Goal: Task Accomplishment & Management: Manage account settings

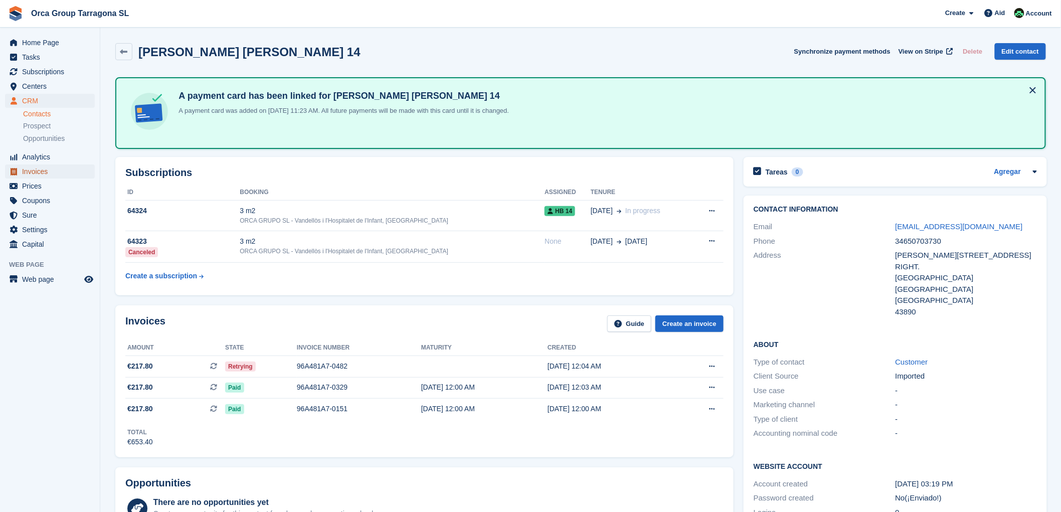
click at [48, 173] on span "Invoices" at bounding box center [52, 171] width 60 height 14
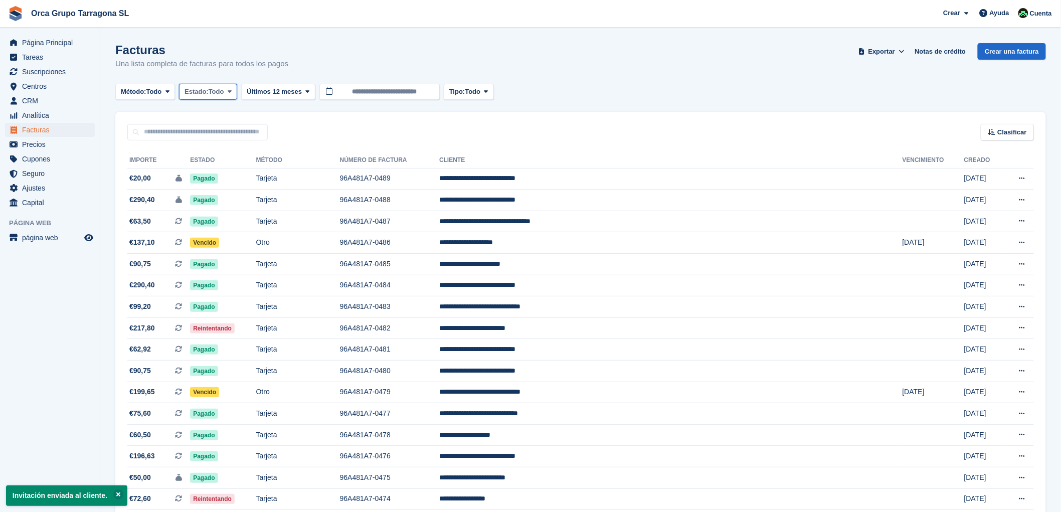
click at [234, 92] on span at bounding box center [230, 92] width 8 height 8
click at [231, 167] on link "Abierto" at bounding box center [227, 169] width 87 height 18
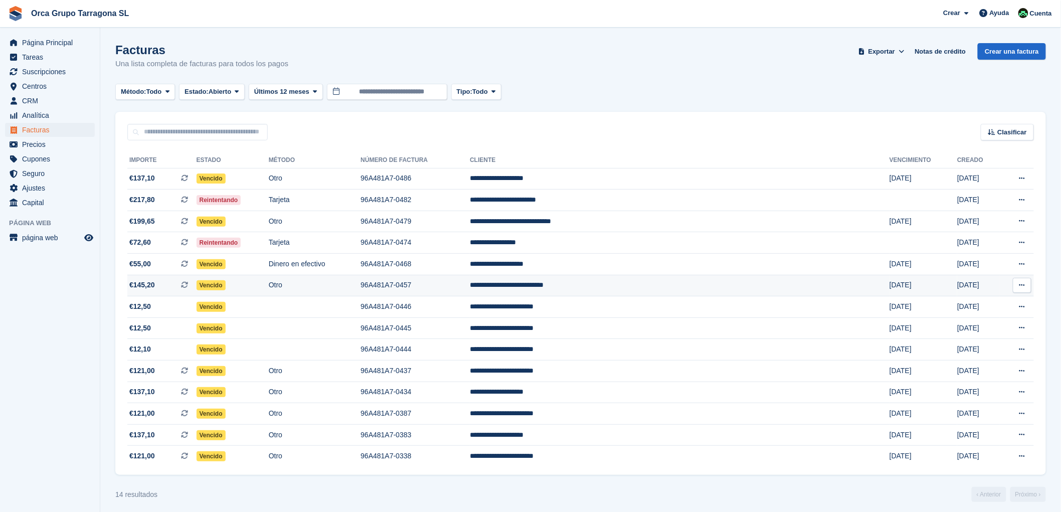
click at [600, 284] on td "**********" at bounding box center [680, 286] width 420 height 22
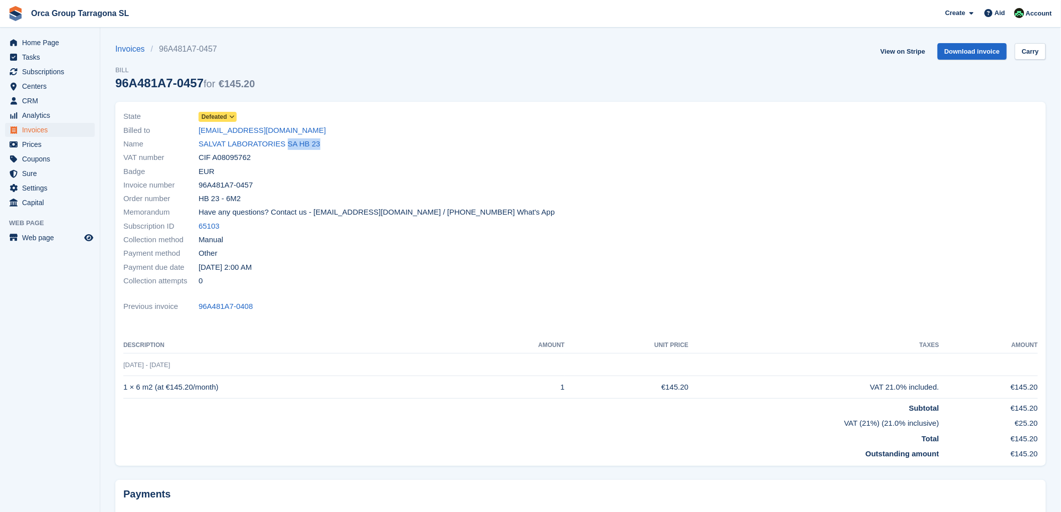
drag, startPoint x: 327, startPoint y: 148, endPoint x: 365, endPoint y: 156, distance: 38.6
click at [279, 147] on div "Name SALVAT LABORATORIES SA HB 23" at bounding box center [348, 144] width 451 height 14
click at [365, 156] on div "VAT number CIF A08095762" at bounding box center [348, 158] width 451 height 14
drag, startPoint x: 242, startPoint y: 129, endPoint x: 199, endPoint y: 130, distance: 43.7
click at [199, 130] on div "Billed to cp@svt.com" at bounding box center [348, 130] width 451 height 14
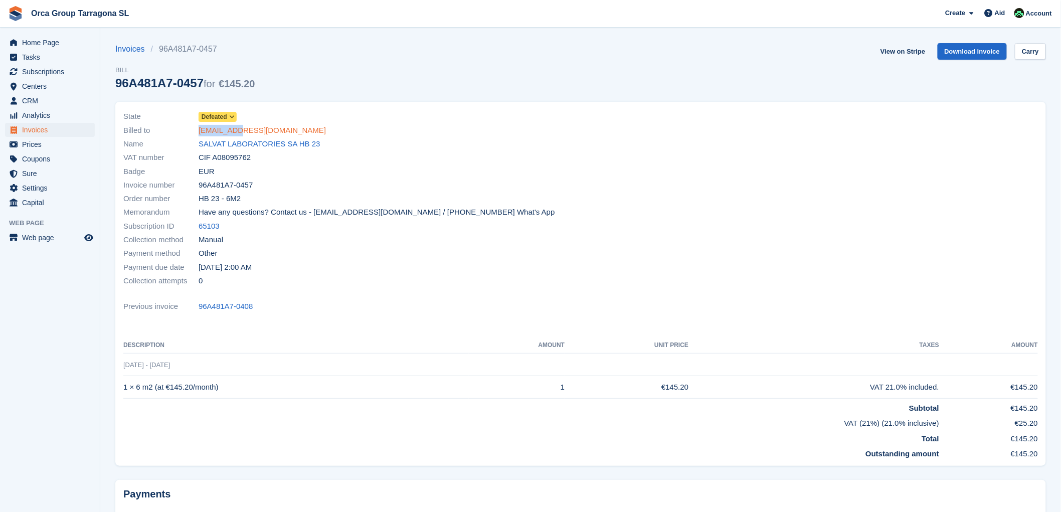
copy font "cp@svt.com"
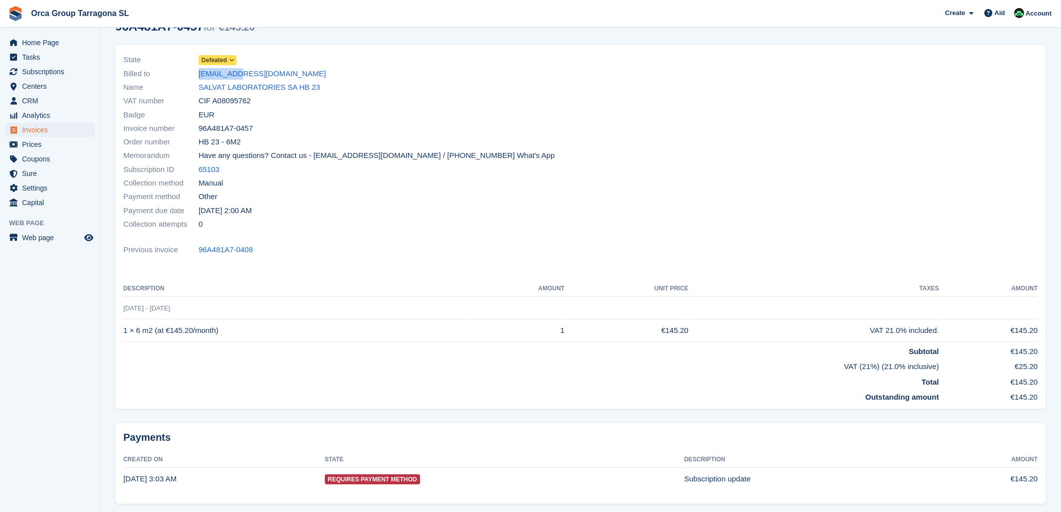
scroll to position [94, 0]
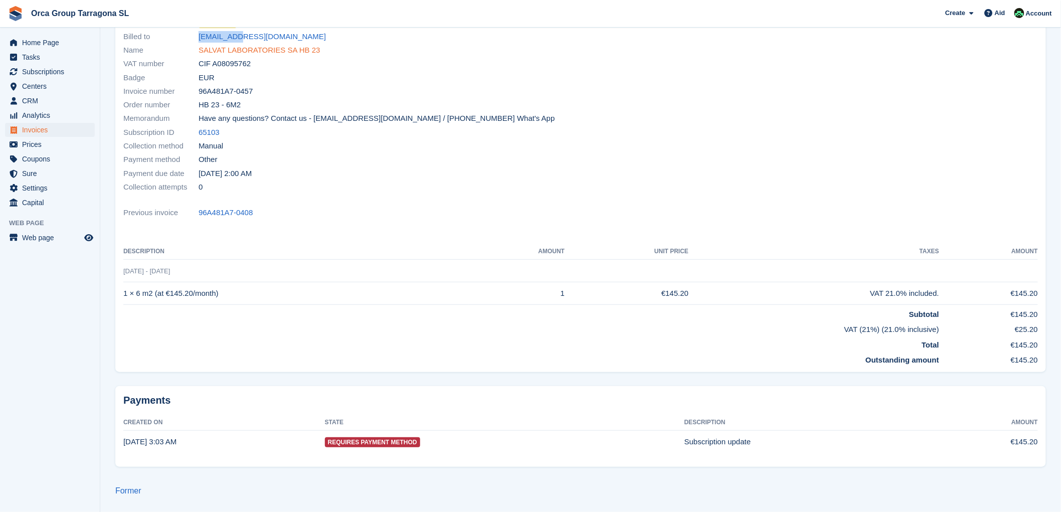
click at [248, 50] on font "SALVAT LABORATORIES SA HB 23" at bounding box center [260, 50] width 122 height 9
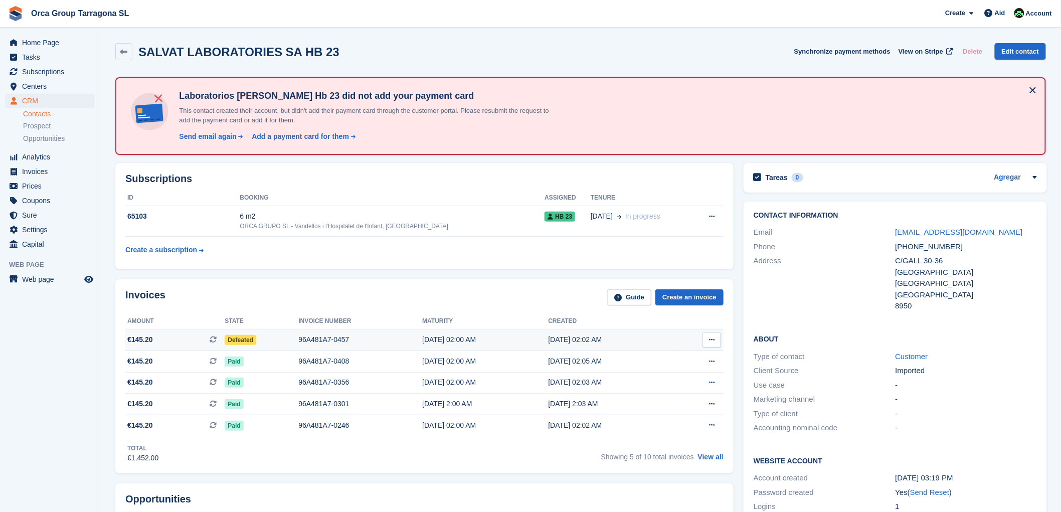
click at [709, 339] on icon at bounding box center [712, 339] width 6 height 7
click at [664, 357] on font "Download PDF" at bounding box center [658, 360] width 50 height 8
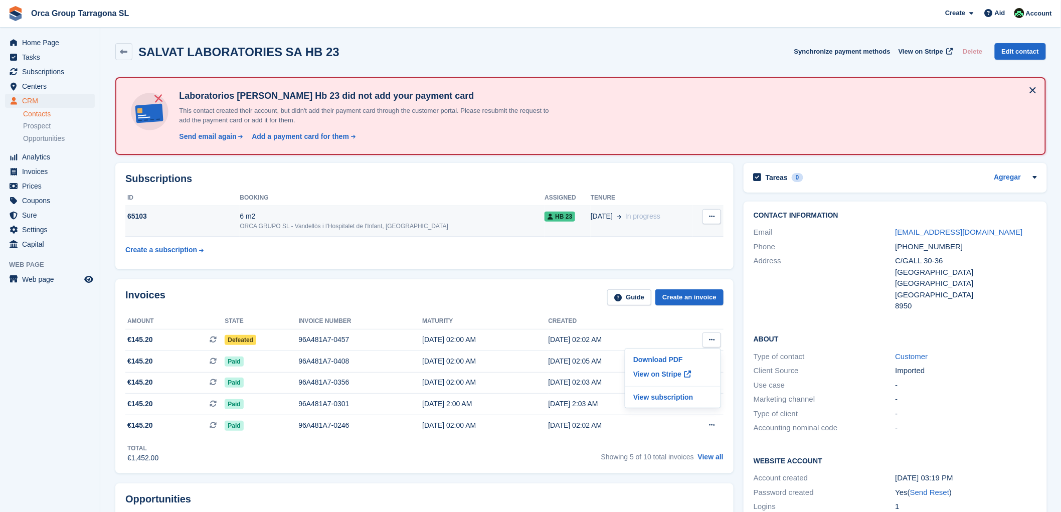
click at [130, 213] on font "65103" at bounding box center [137, 216] width 20 height 8
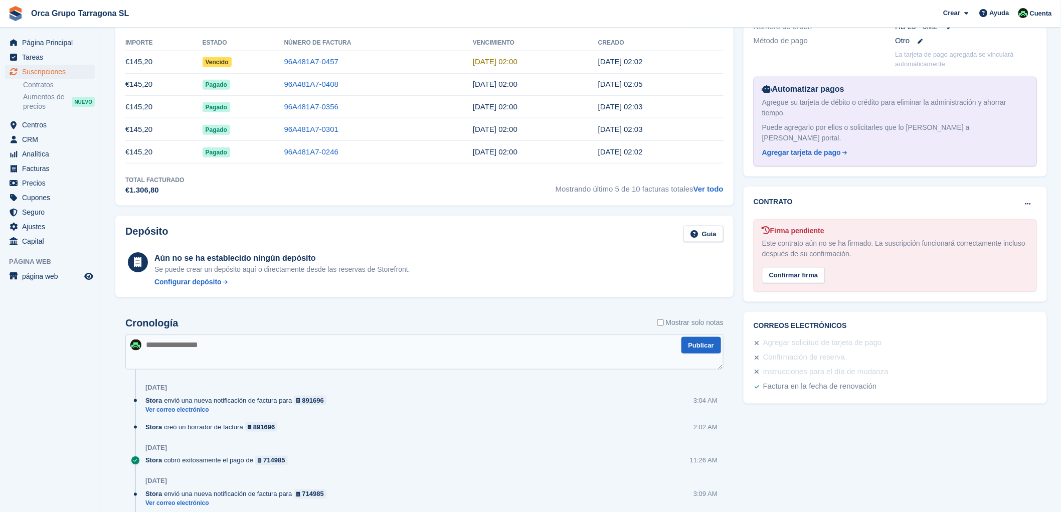
scroll to position [334, 0]
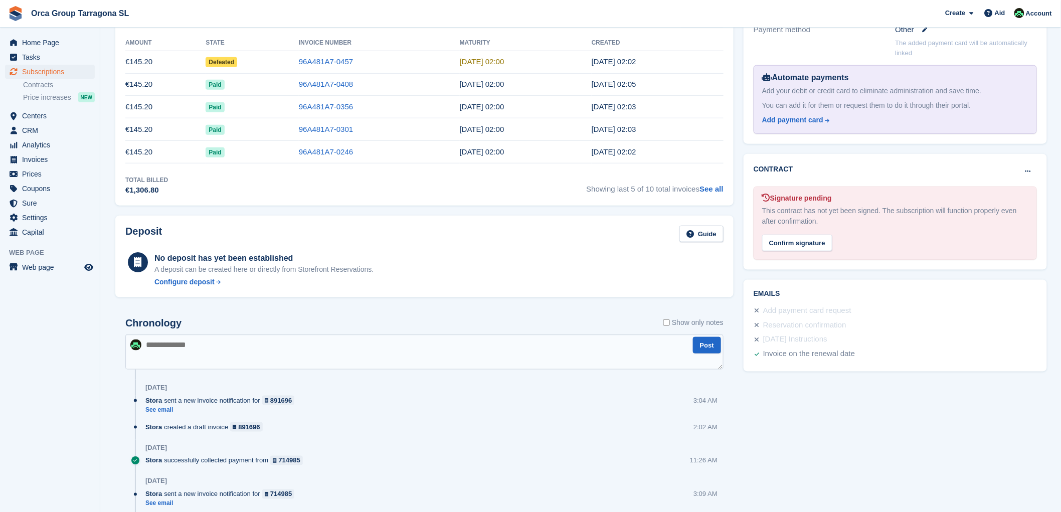
click at [168, 354] on textarea at bounding box center [424, 351] width 598 height 35
type textarea "*"
type textarea "**********"
click at [708, 343] on font "Post" at bounding box center [707, 346] width 14 height 8
